Goal: Task Accomplishment & Management: Manage account settings

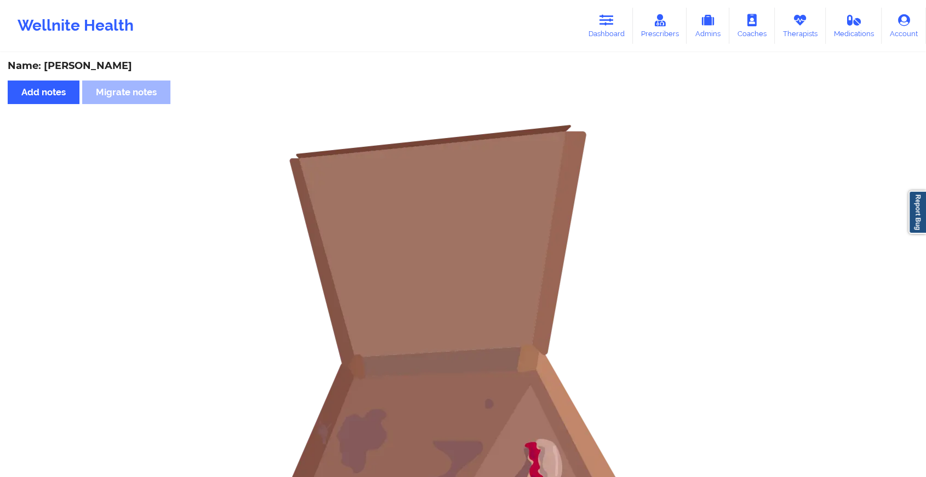
click at [800, 18] on icon at bounding box center [800, 20] width 14 height 12
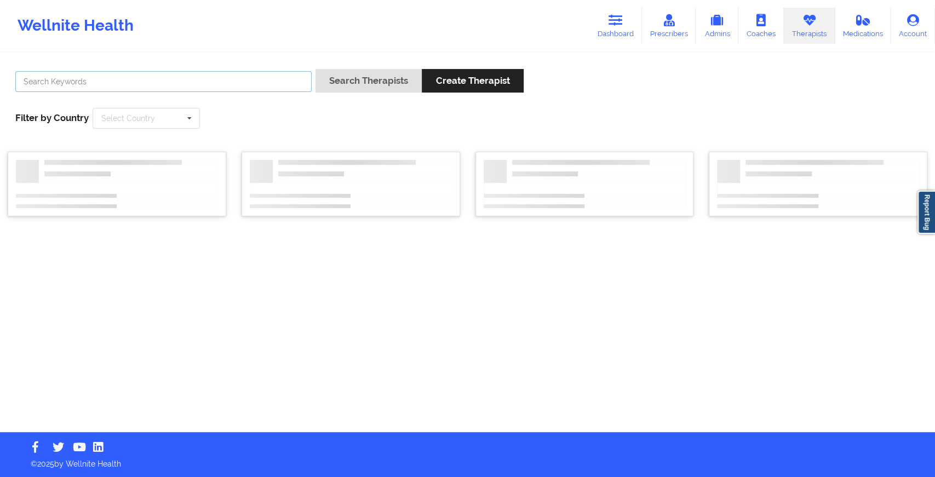
click at [168, 88] on input "text" at bounding box center [163, 81] width 296 height 21
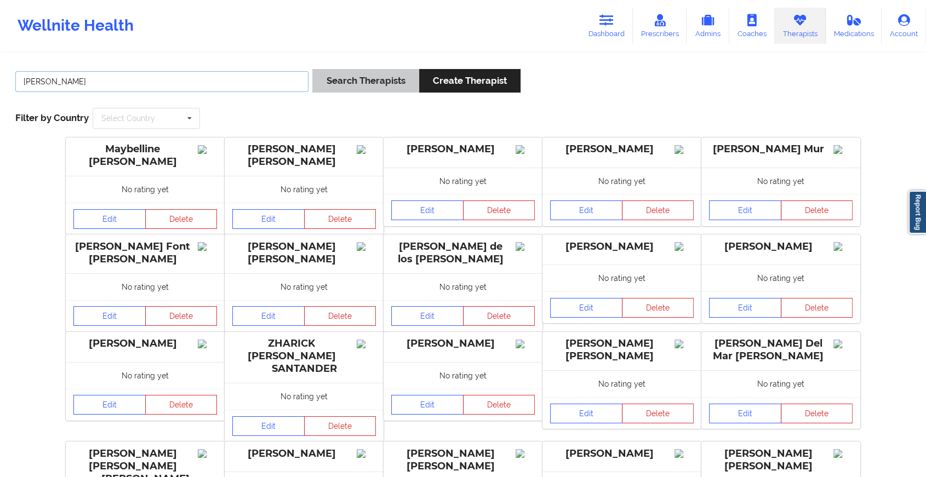
type input "[PERSON_NAME]"
click at [352, 76] on button "Search Therapists" at bounding box center [365, 81] width 106 height 24
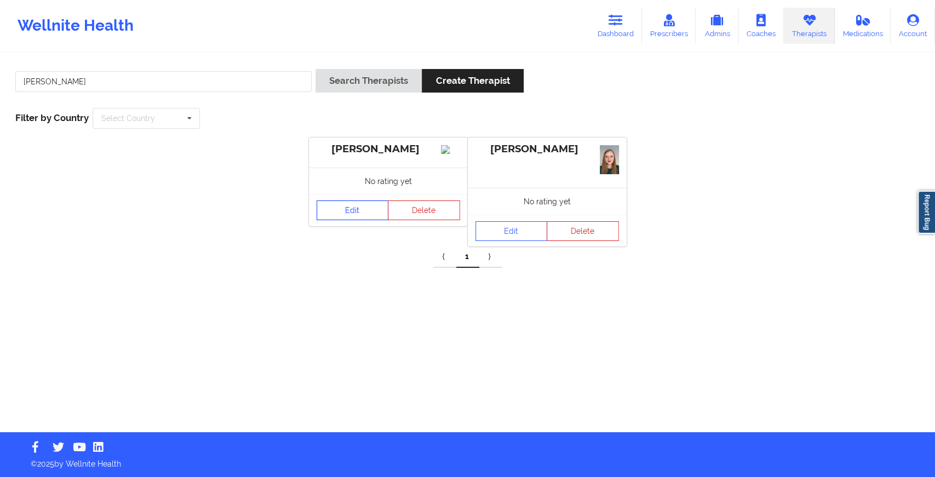
click at [371, 220] on link "Edit" at bounding box center [353, 211] width 72 height 20
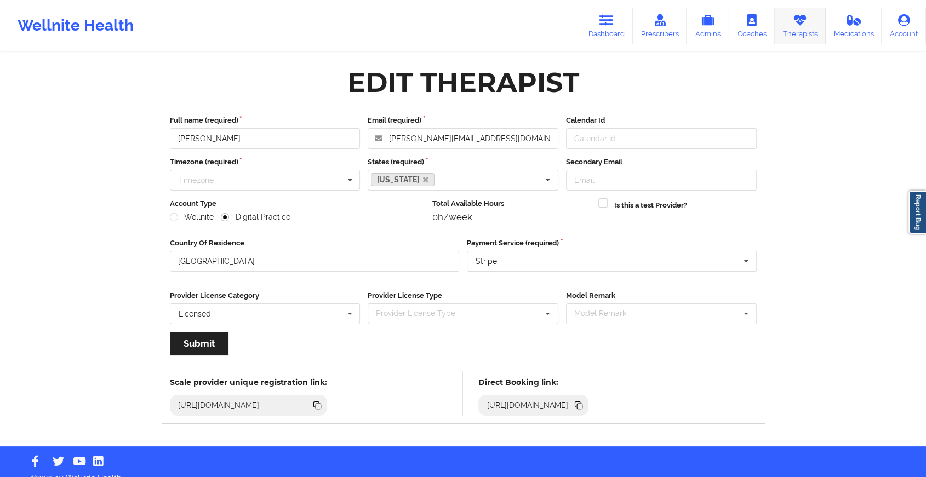
click at [797, 22] on icon at bounding box center [800, 20] width 14 height 12
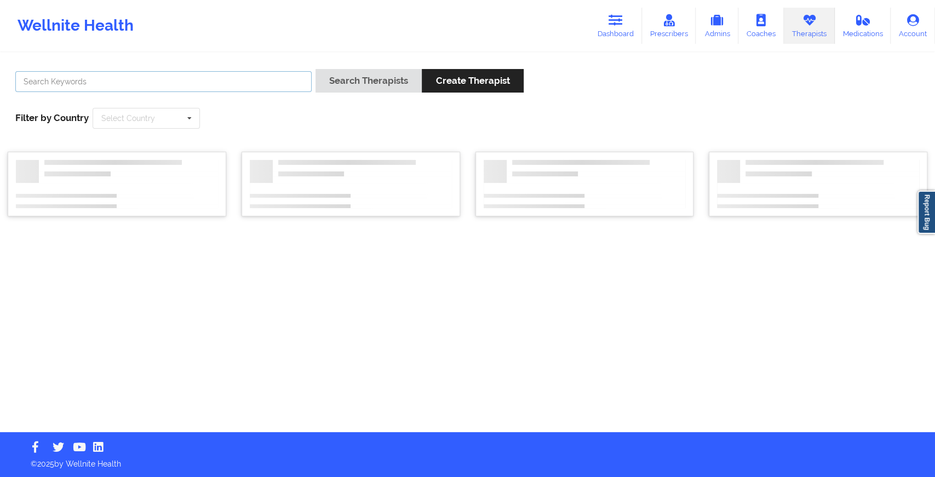
click at [230, 72] on input "text" at bounding box center [163, 81] width 296 height 21
type input "[PERSON_NAME]"
click at [373, 85] on button "Search Therapists" at bounding box center [369, 81] width 106 height 24
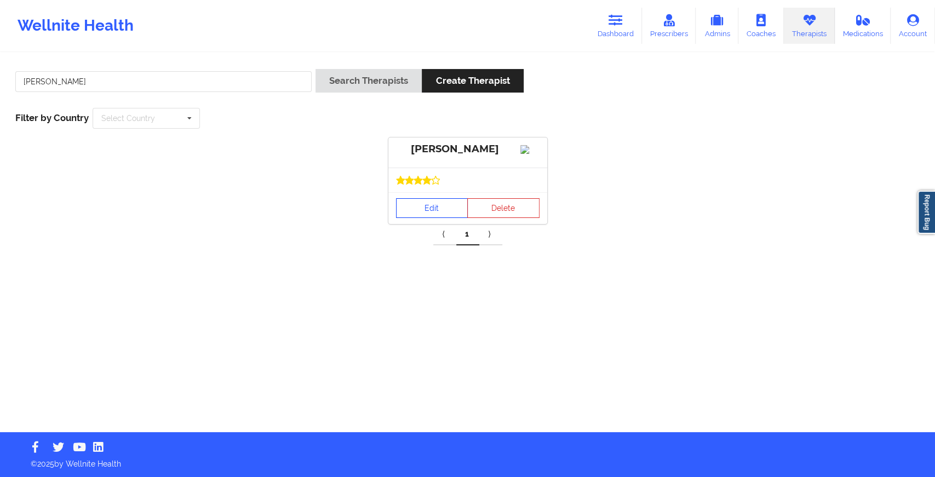
click at [432, 218] on link "Edit" at bounding box center [432, 208] width 72 height 20
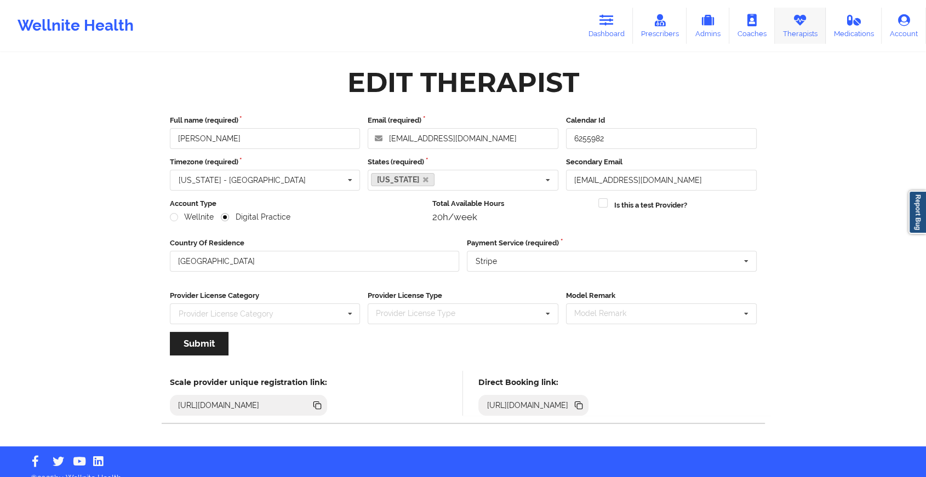
click at [789, 23] on link "Therapists" at bounding box center [800, 26] width 51 height 36
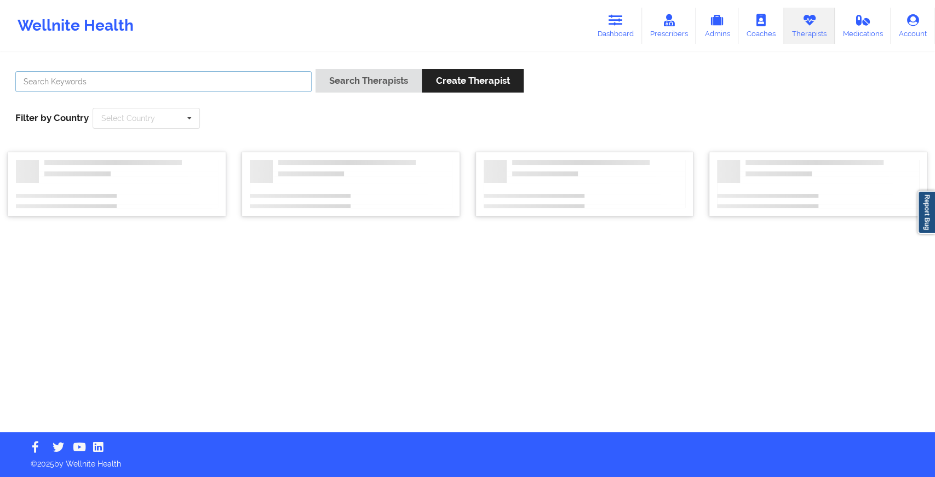
click at [255, 83] on input "text" at bounding box center [163, 81] width 296 height 21
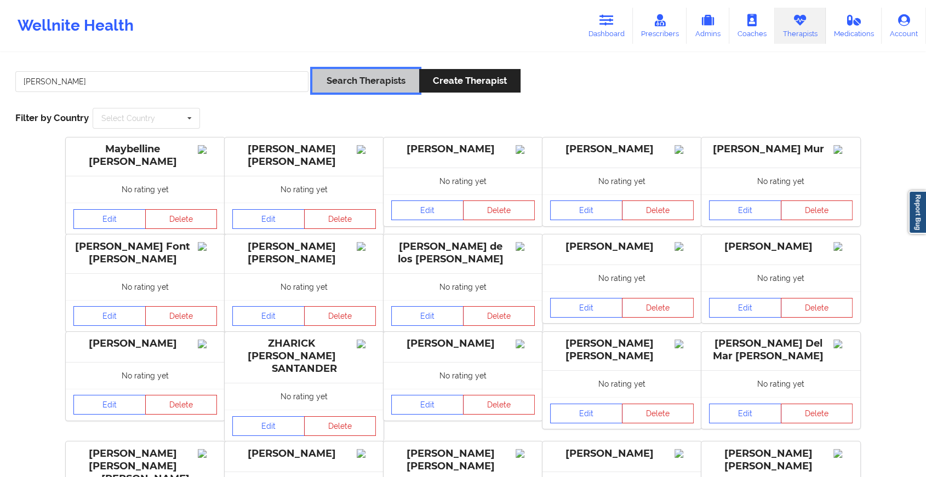
click at [381, 83] on button "Search Therapists" at bounding box center [365, 81] width 106 height 24
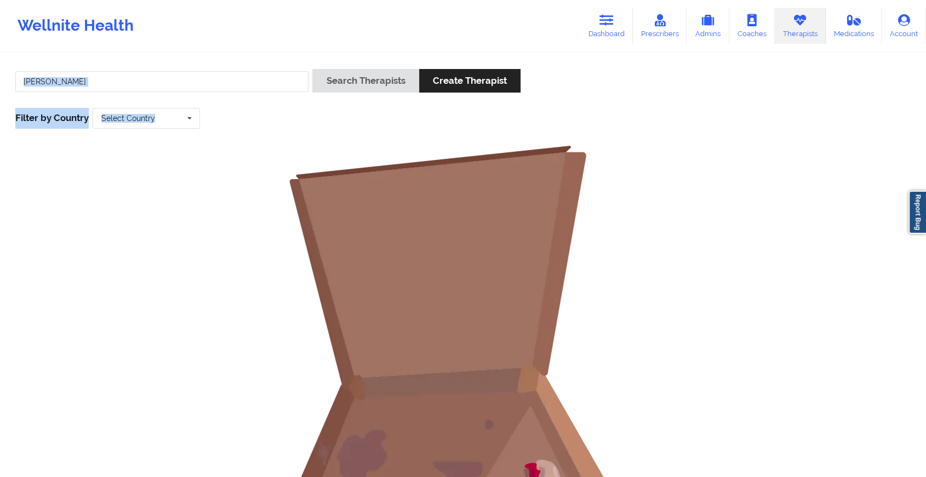
drag, startPoint x: 174, startPoint y: 93, endPoint x: 470, endPoint y: 506, distance: 508.0
click at [470, 477] on html "Wellnite Health Dashboard Prescribers Admins Coaches Therapists Medications Acc…" at bounding box center [463, 238] width 926 height 477
click at [214, 88] on input "[PERSON_NAME]" at bounding box center [161, 81] width 293 height 21
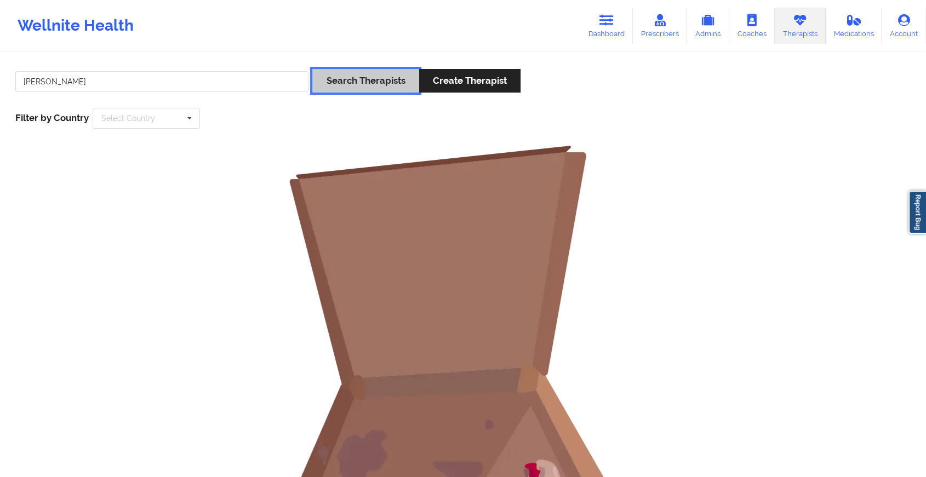
click at [374, 79] on button "Search Therapists" at bounding box center [365, 81] width 106 height 24
click at [121, 86] on input "[PERSON_NAME]" at bounding box center [161, 81] width 293 height 21
type input "c"
type input "[PERSON_NAME]"
click at [346, 77] on button "Search Therapists" at bounding box center [365, 81] width 106 height 24
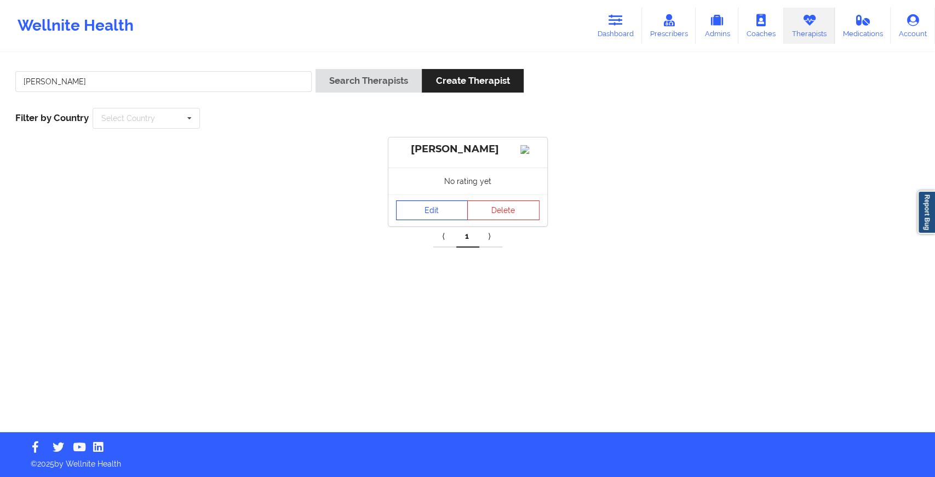
click at [430, 220] on link "Edit" at bounding box center [432, 211] width 72 height 20
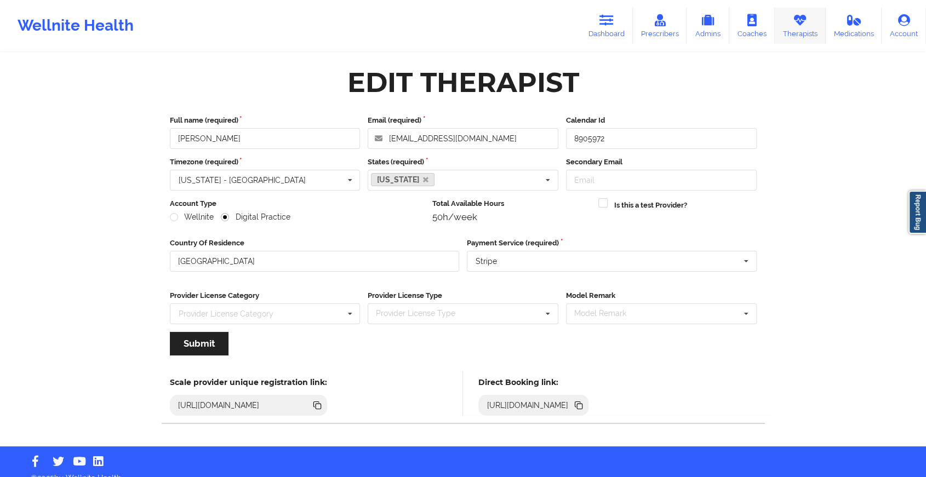
click at [804, 20] on icon at bounding box center [800, 20] width 14 height 12
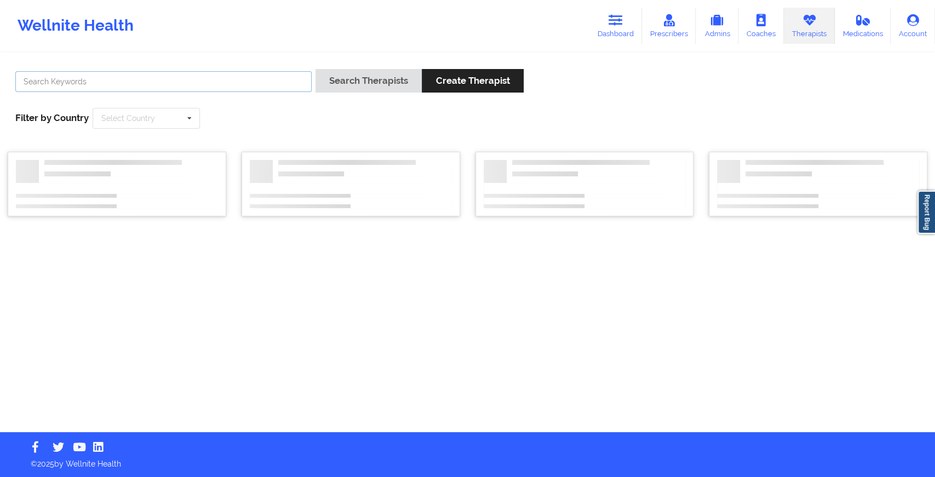
click at [149, 83] on input "text" at bounding box center [163, 81] width 296 height 21
type input "[PERSON_NAME]"
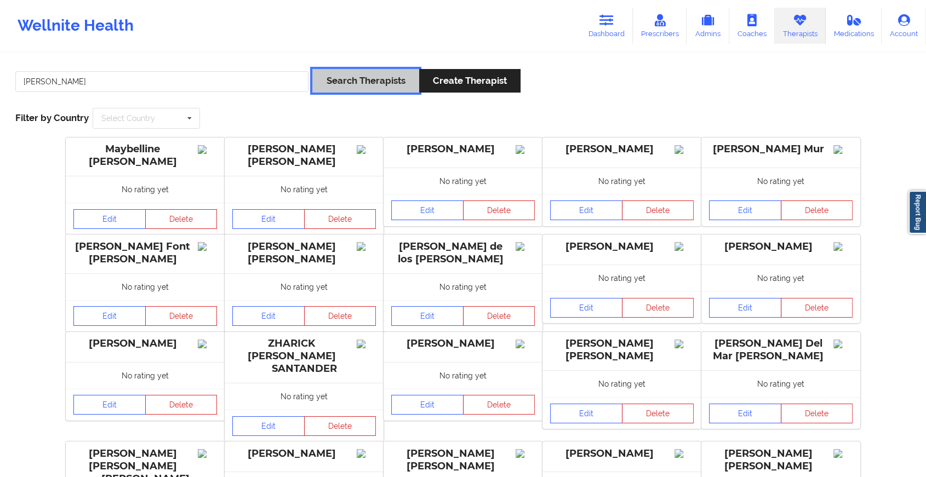
click at [334, 88] on button "Search Therapists" at bounding box center [365, 81] width 106 height 24
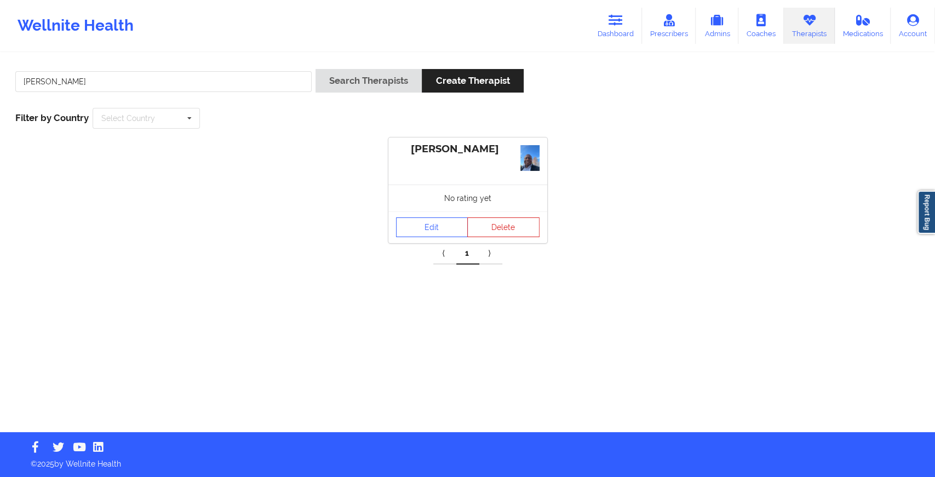
click at [430, 239] on div "Edit Delete" at bounding box center [467, 227] width 159 height 32
click at [433, 234] on link "Edit" at bounding box center [432, 227] width 72 height 20
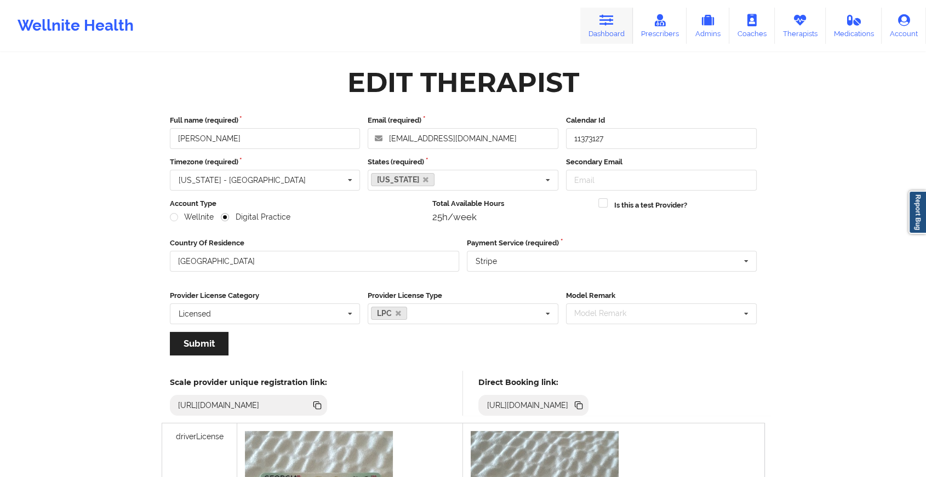
click at [621, 22] on link "Dashboard" at bounding box center [606, 26] width 53 height 36
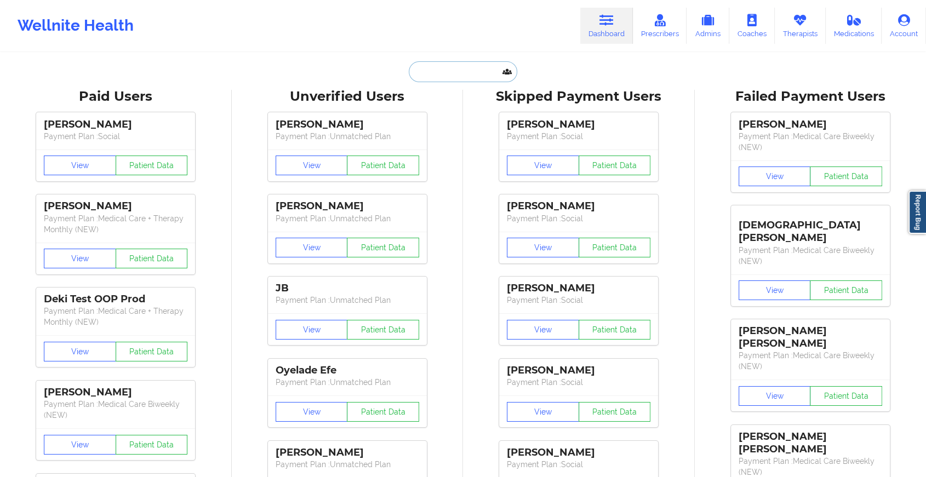
click at [444, 70] on input "text" at bounding box center [463, 71] width 108 height 21
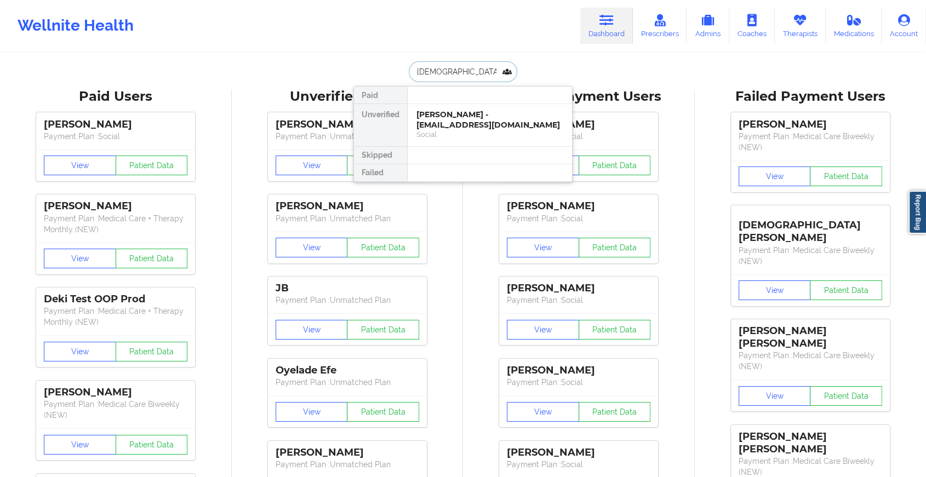
type input "[DEMOGRAPHIC_DATA][PERSON_NAME]"
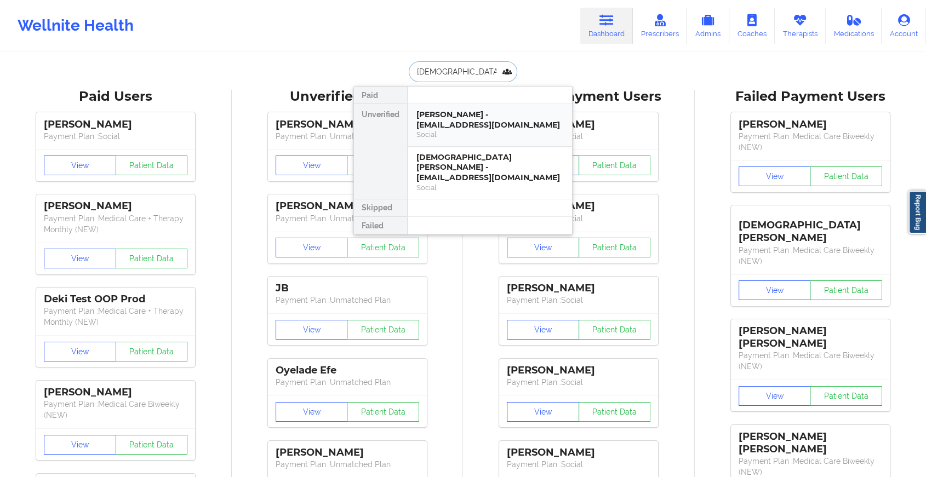
click at [450, 121] on div "[PERSON_NAME] - [EMAIL_ADDRESS][DOMAIN_NAME]" at bounding box center [489, 120] width 147 height 20
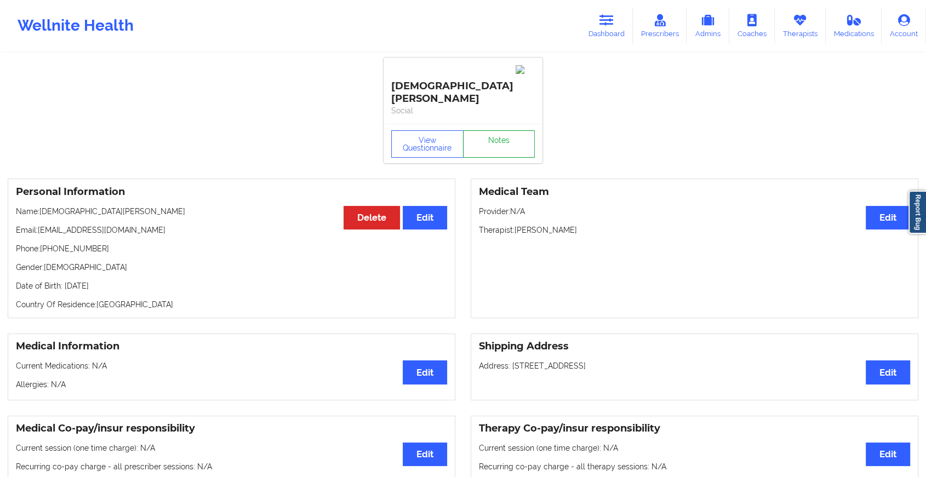
click at [496, 130] on link "Notes" at bounding box center [499, 143] width 72 height 27
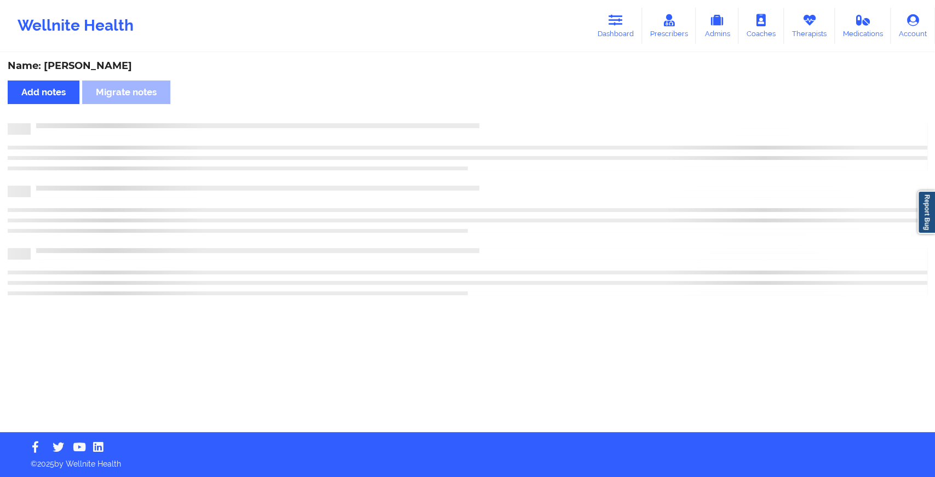
click at [496, 123] on div at bounding box center [479, 123] width 897 height 0
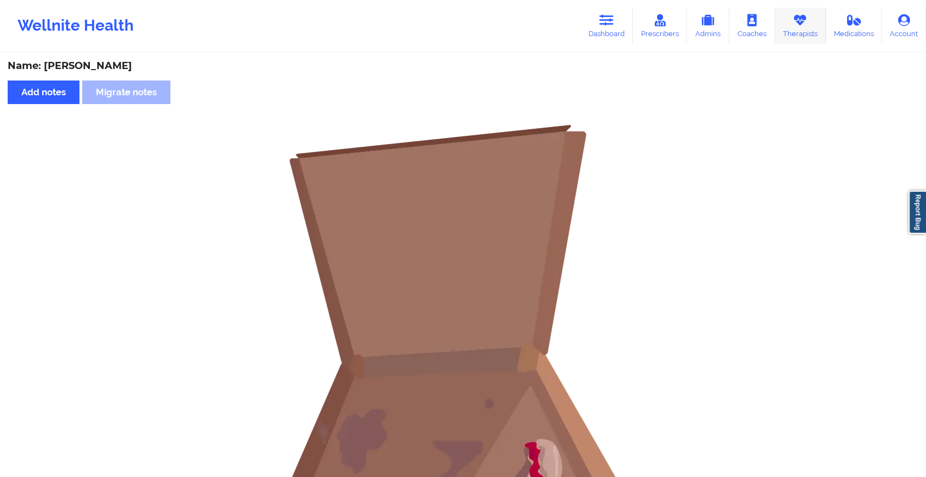
click at [788, 28] on link "Therapists" at bounding box center [800, 26] width 51 height 36
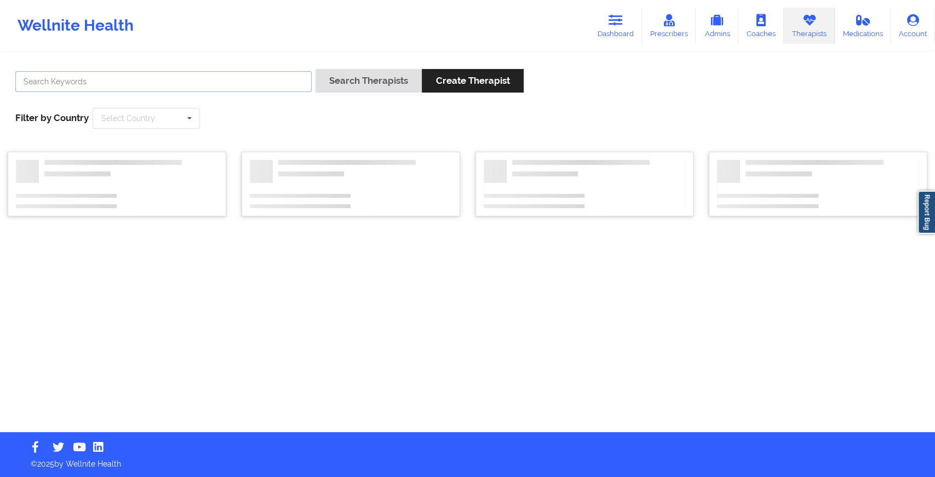
click at [285, 72] on input "text" at bounding box center [163, 81] width 296 height 21
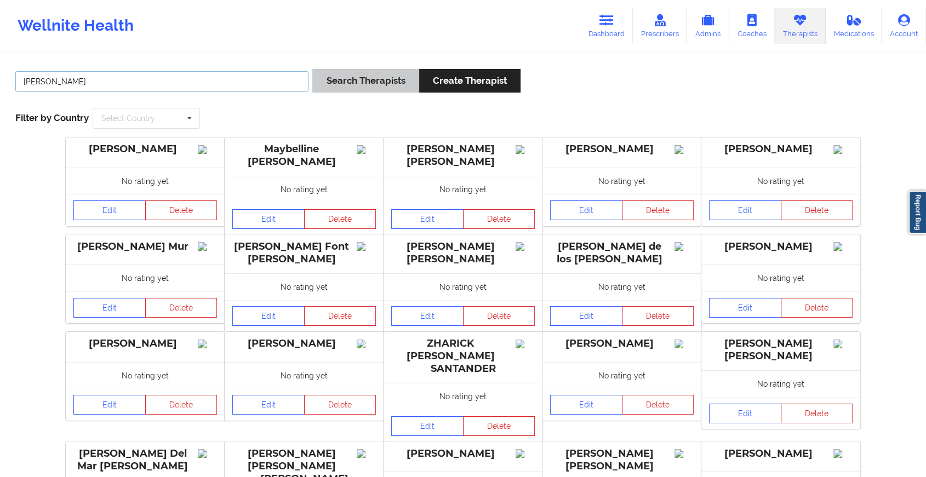
type input "[PERSON_NAME]"
click at [363, 76] on button "Search Therapists" at bounding box center [365, 81] width 106 height 24
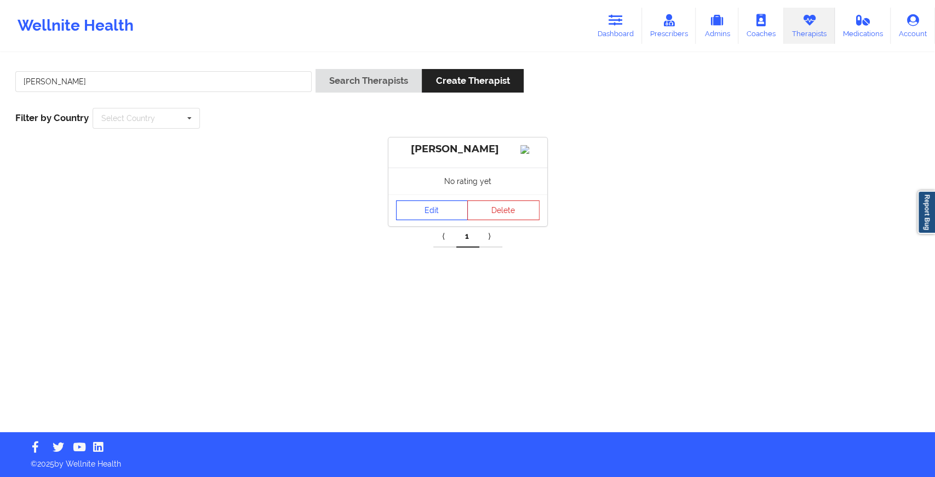
click at [416, 211] on link "Edit" at bounding box center [432, 211] width 72 height 20
